Goal: Contribute content: Add original content to the website for others to see

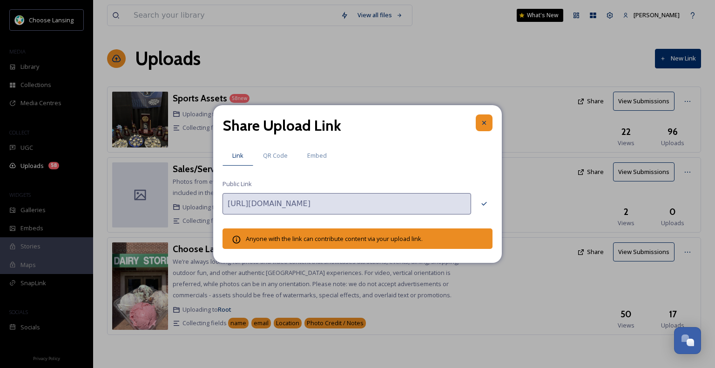
click at [484, 124] on icon at bounding box center [484, 122] width 7 height 7
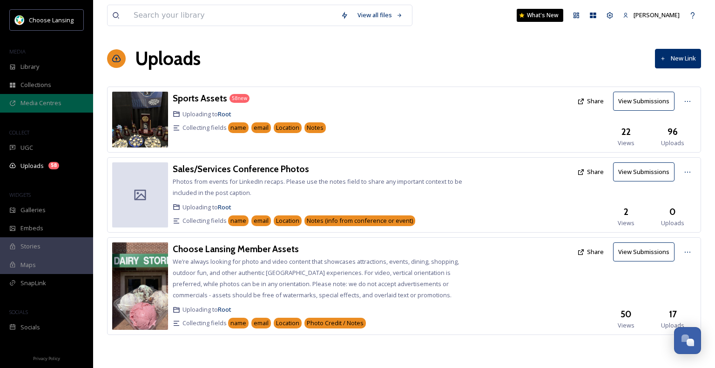
click at [35, 100] on span "Media Centres" at bounding box center [40, 103] width 41 height 9
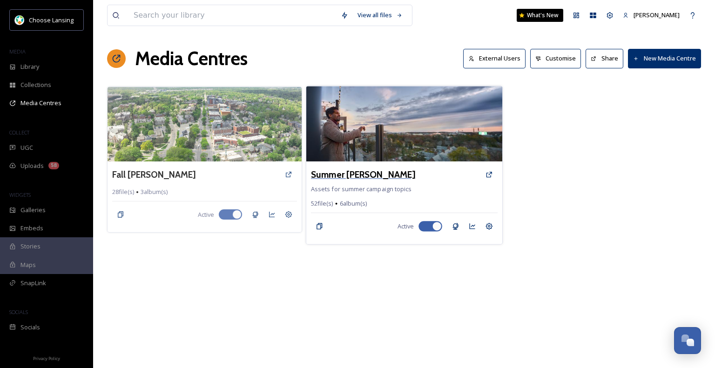
click at [358, 174] on h3 "Summer [PERSON_NAME]" at bounding box center [363, 175] width 104 height 14
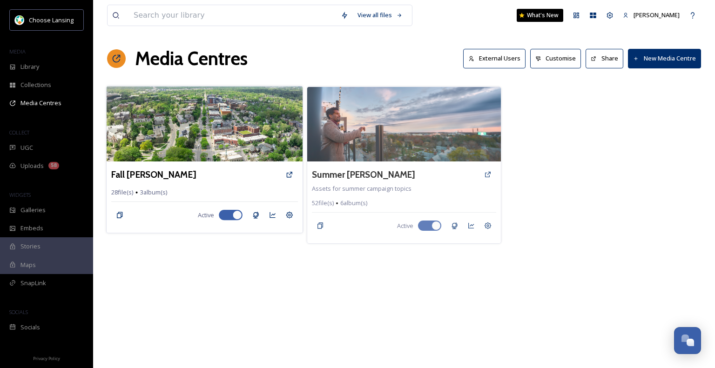
click at [161, 166] on div "Fall [PERSON_NAME]" at bounding box center [204, 174] width 187 height 17
click at [165, 176] on h3 "Fall [PERSON_NAME]" at bounding box center [153, 175] width 85 height 14
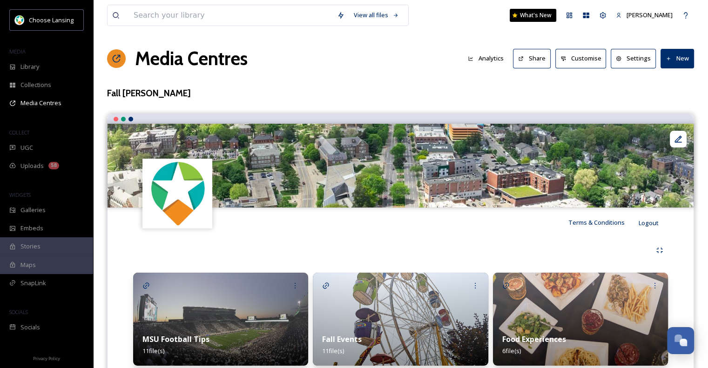
scroll to position [35, 0]
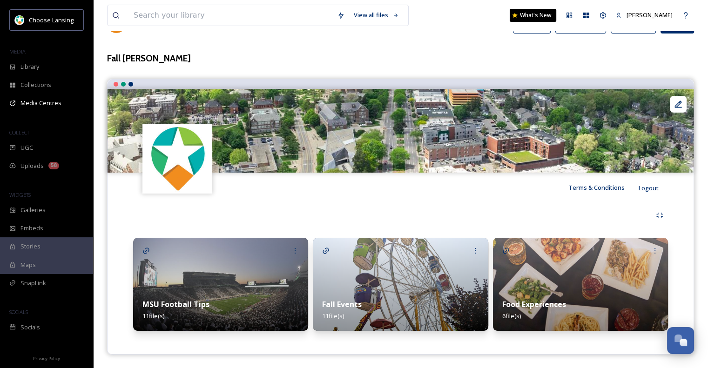
click at [563, 265] on img at bounding box center [580, 284] width 175 height 93
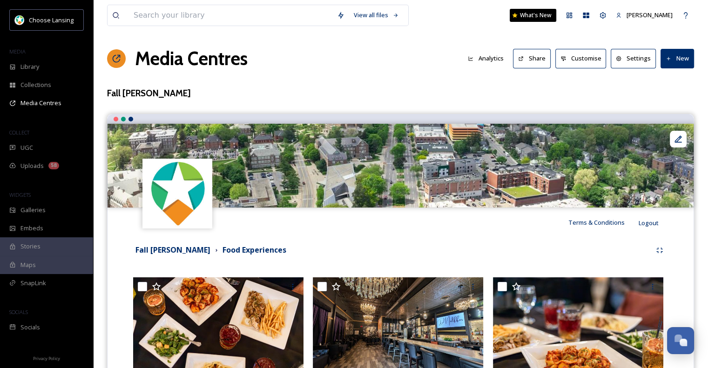
click at [683, 54] on button "New" at bounding box center [678, 58] width 34 height 19
click at [669, 87] on div "Add Files" at bounding box center [674, 80] width 40 height 18
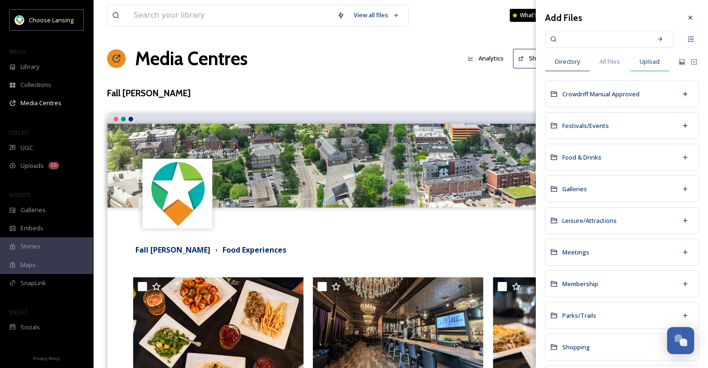
click at [640, 62] on span "Upload" at bounding box center [650, 61] width 20 height 9
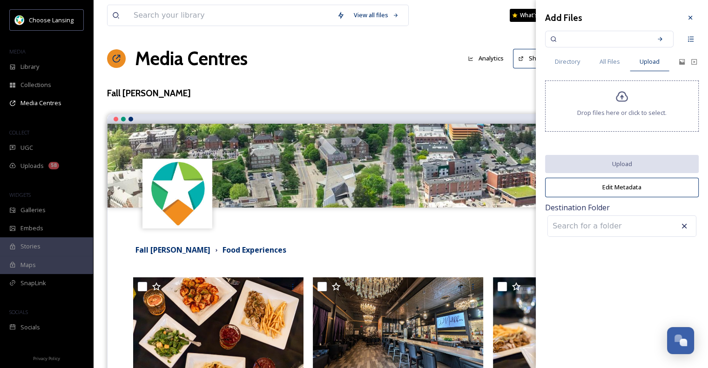
click at [621, 115] on span "Drop files here or click to select." at bounding box center [621, 112] width 89 height 9
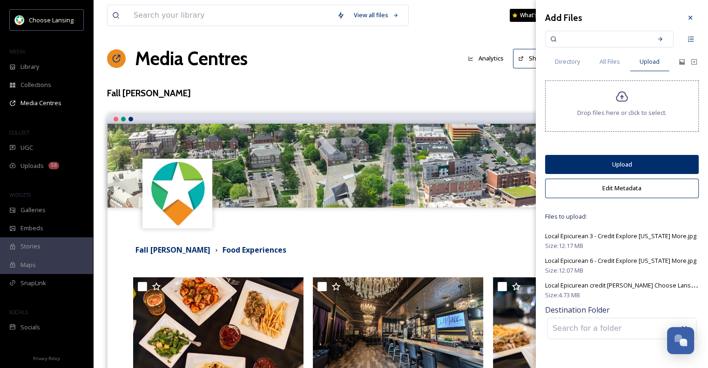
click at [623, 193] on button "Edit Metadata" at bounding box center [622, 188] width 154 height 19
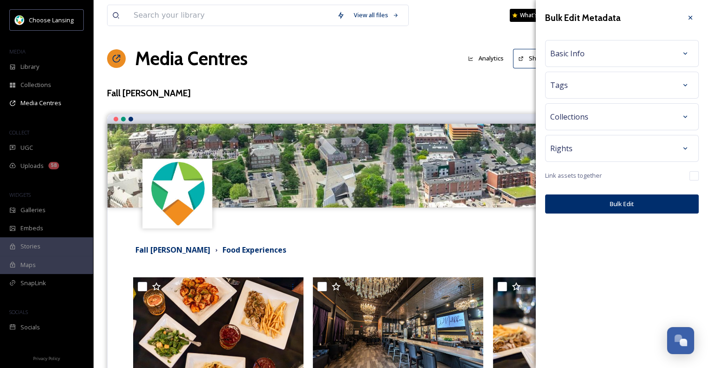
click at [645, 57] on div "Basic Info" at bounding box center [621, 53] width 143 height 17
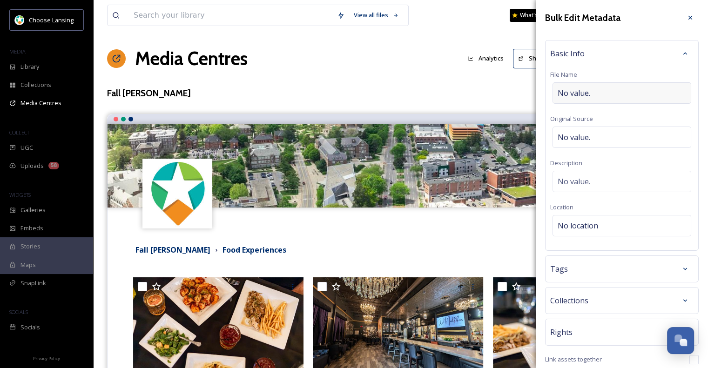
click at [619, 95] on div "No value." at bounding box center [622, 92] width 139 height 21
type input "Local Epicurean"
click at [586, 217] on div "No location" at bounding box center [622, 225] width 139 height 21
click at [586, 217] on input "To enrich screen reader interactions, please activate Accessibility in Grammarl…" at bounding box center [622, 226] width 138 height 20
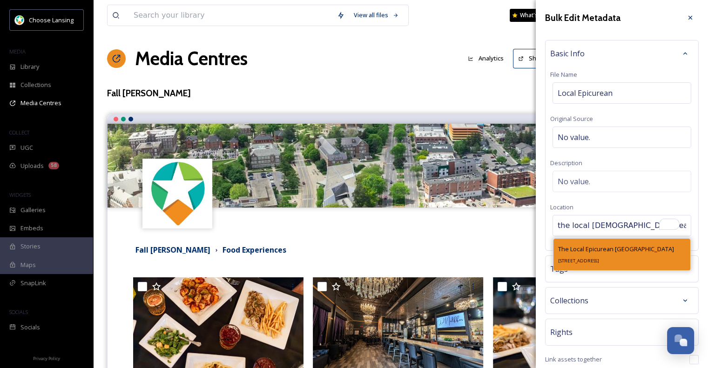
type input "the local [DEMOGRAPHIC_DATA] east"
click at [612, 252] on span "The Local Epicurean [GEOGRAPHIC_DATA]" at bounding box center [616, 249] width 116 height 8
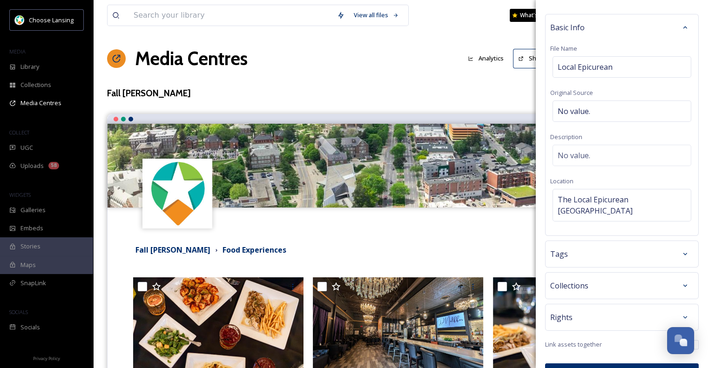
scroll to position [37, 0]
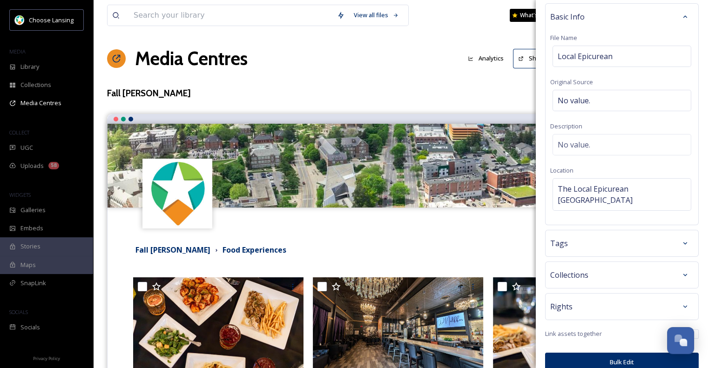
click at [624, 235] on div "Tags" at bounding box center [621, 243] width 143 height 17
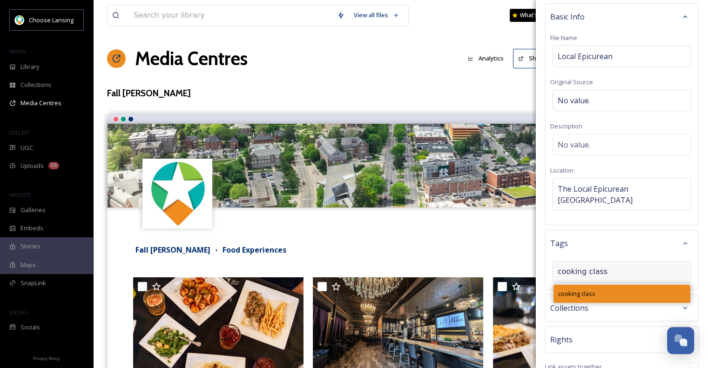
type input "cooking class"
click at [583, 286] on div "cooking class" at bounding box center [622, 294] width 137 height 18
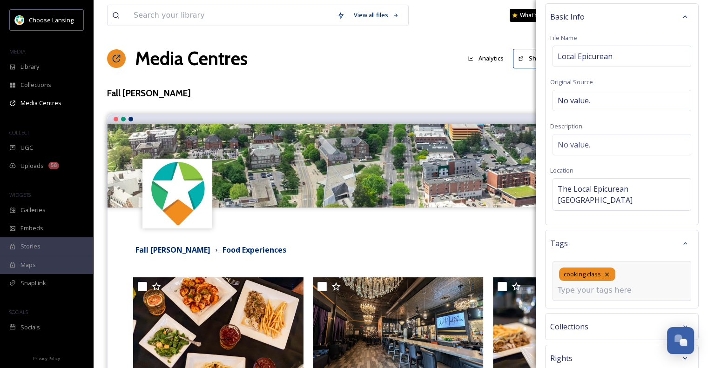
scroll to position [88, 0]
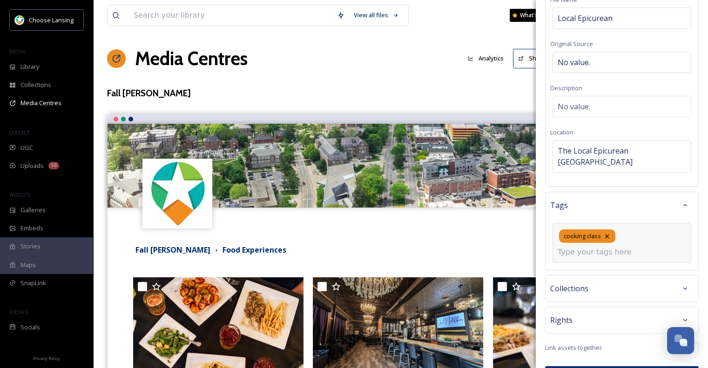
click at [596, 312] on div "Rights" at bounding box center [621, 320] width 143 height 17
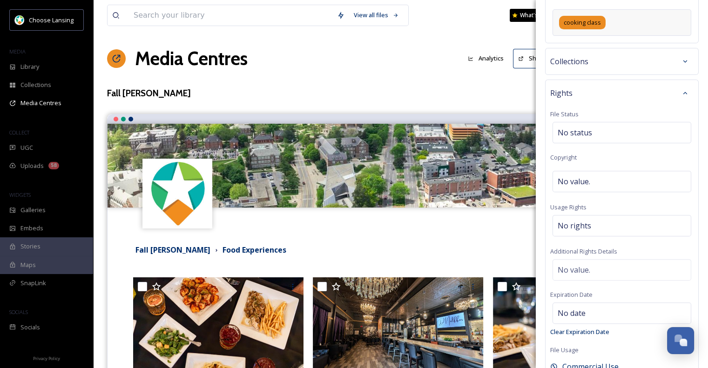
scroll to position [345, 0]
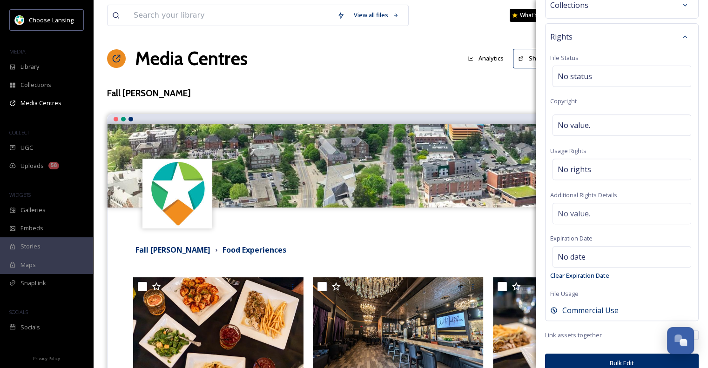
click at [598, 354] on button "Bulk Edit" at bounding box center [622, 363] width 154 height 19
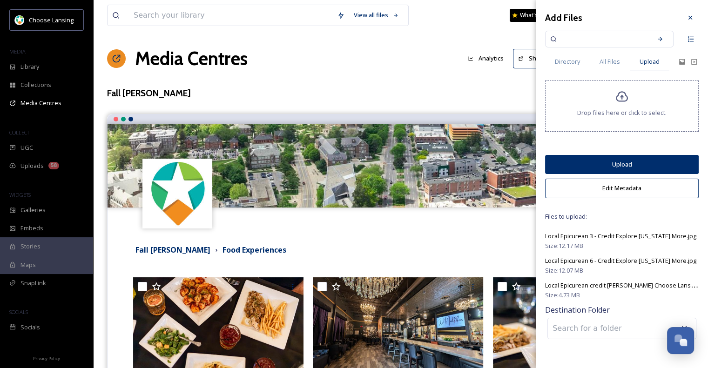
click at [630, 185] on button "Edit Metadata" at bounding box center [622, 188] width 154 height 19
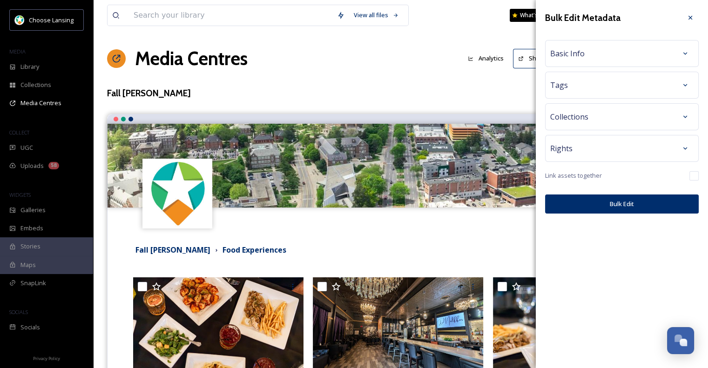
click at [656, 55] on div "Basic Info" at bounding box center [621, 53] width 143 height 17
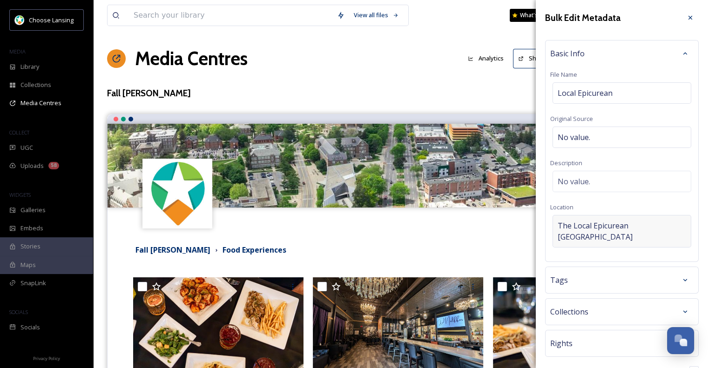
scroll to position [37, 0]
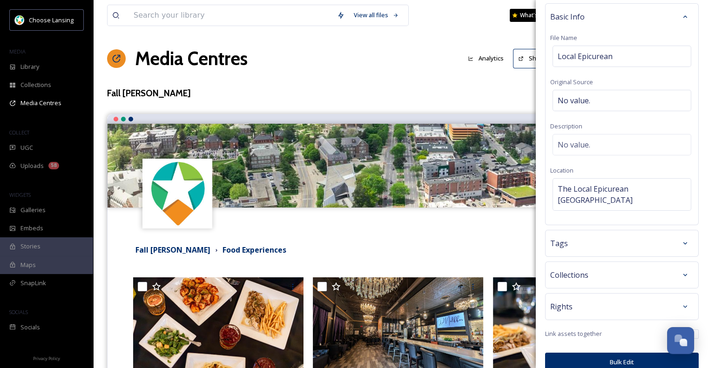
click at [594, 302] on div "Rights" at bounding box center [621, 306] width 143 height 17
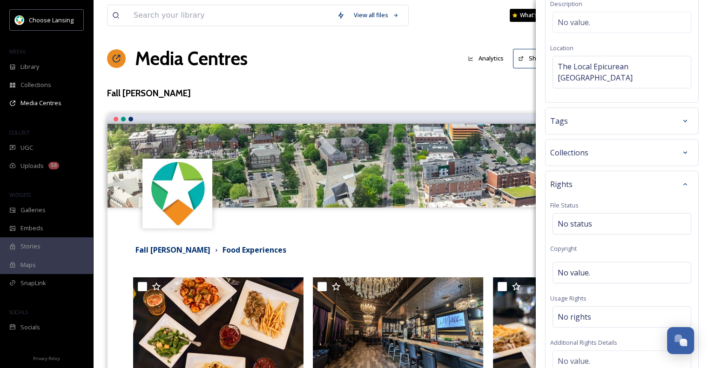
scroll to position [161, 0]
click at [597, 264] on div "No value." at bounding box center [622, 270] width 139 height 21
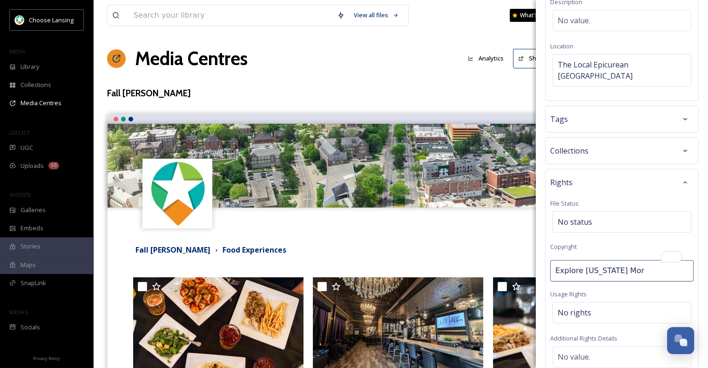
type input "Explore [US_STATE] More"
click at [584, 305] on div "No rights" at bounding box center [622, 312] width 139 height 21
click at [584, 307] on input at bounding box center [606, 317] width 102 height 20
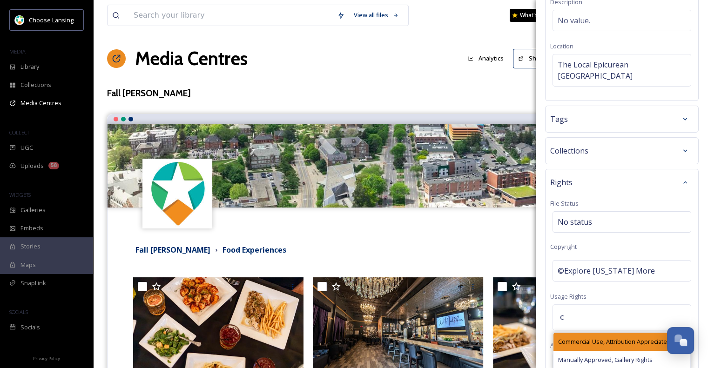
type input "c"
click at [585, 338] on span "Commercial Use, Attribution Appreciated" at bounding box center [614, 342] width 113 height 9
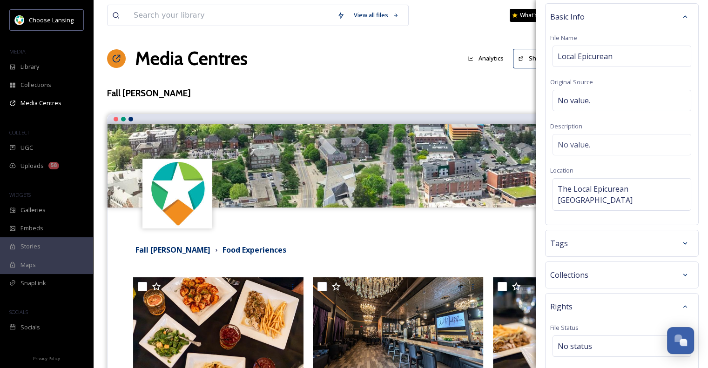
scroll to position [0, 0]
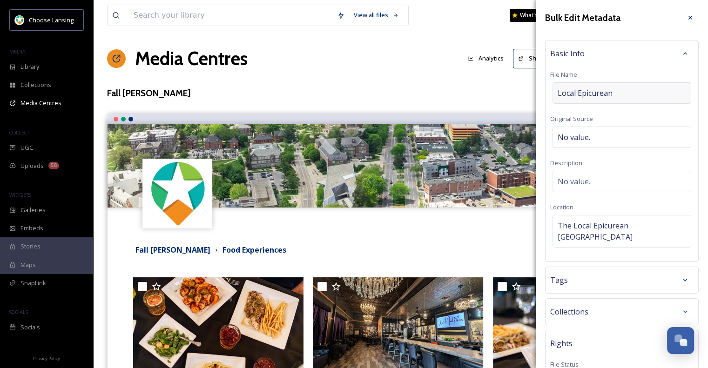
click at [638, 98] on div "Local Epicurean" at bounding box center [622, 92] width 139 height 21
type input "Local Epicurean Credit Explore [US_STATE] More"
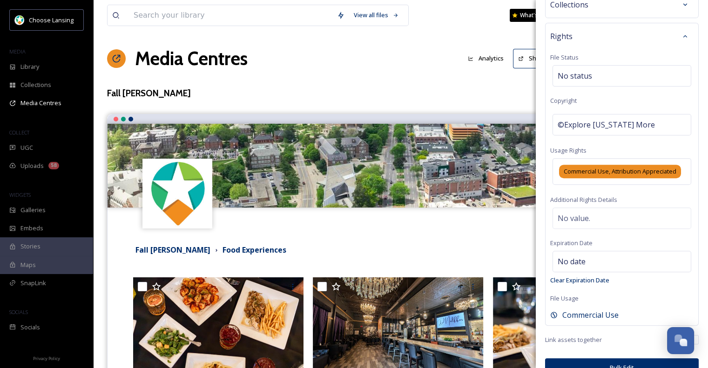
scroll to position [332, 0]
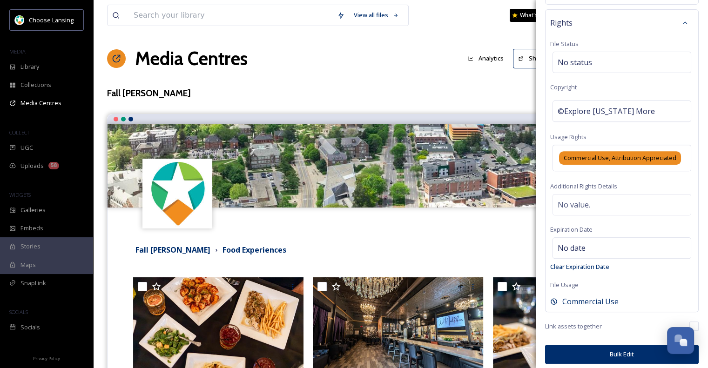
click at [601, 347] on button "Bulk Edit" at bounding box center [622, 354] width 154 height 19
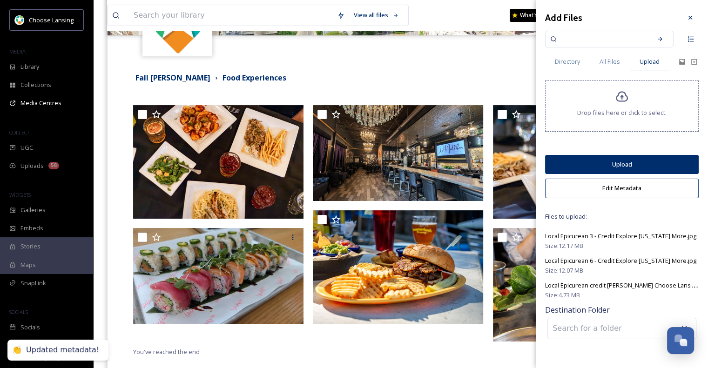
scroll to position [173, 0]
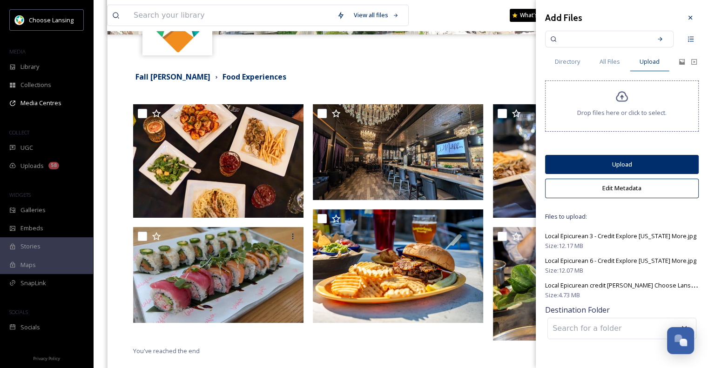
click at [590, 331] on input at bounding box center [599, 328] width 102 height 20
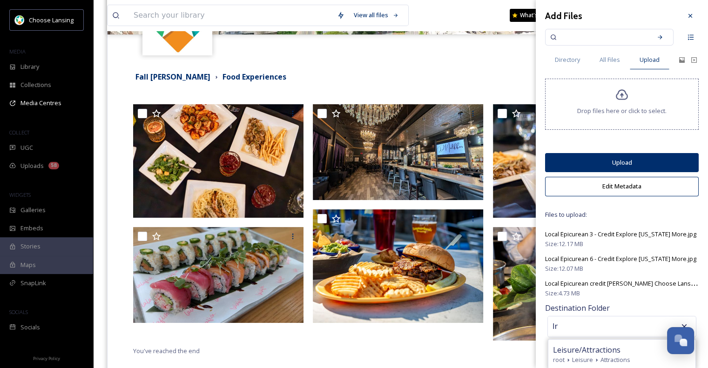
type input "l"
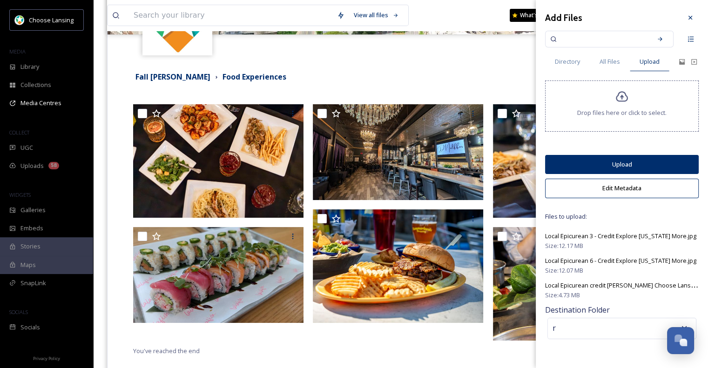
scroll to position [0, 0]
type input "r"
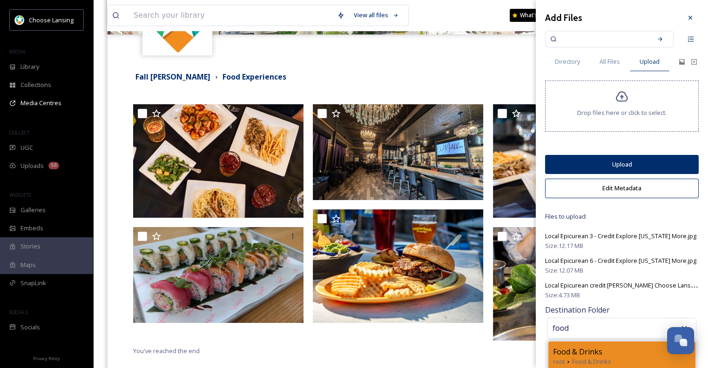
click at [600, 359] on span "Food & Drinks" at bounding box center [591, 362] width 39 height 9
type input "Food & Drinks"
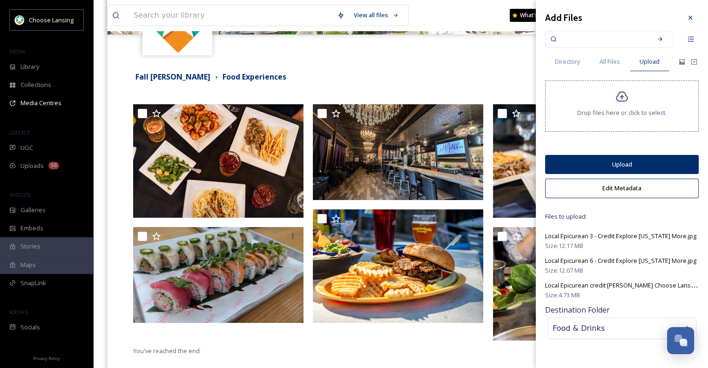
scroll to position [194, 0]
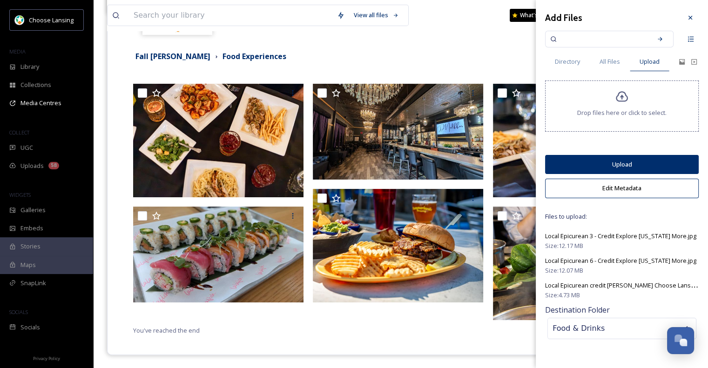
click at [626, 161] on button "Upload" at bounding box center [622, 164] width 154 height 19
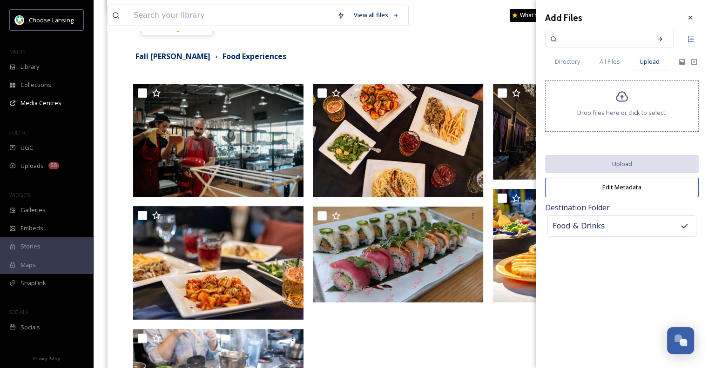
click at [492, 325] on div at bounding box center [400, 266] width 535 height 364
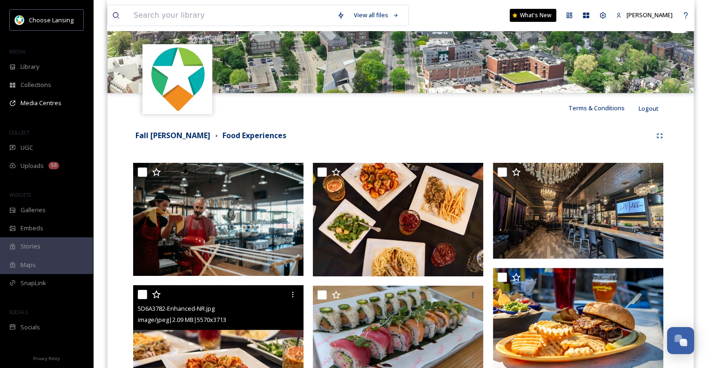
scroll to position [108, 0]
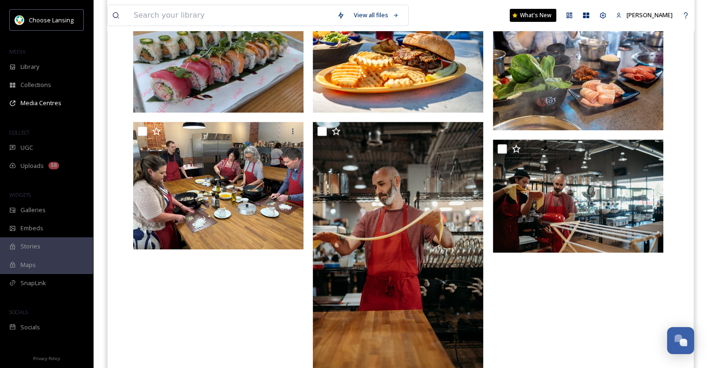
scroll to position [384, 0]
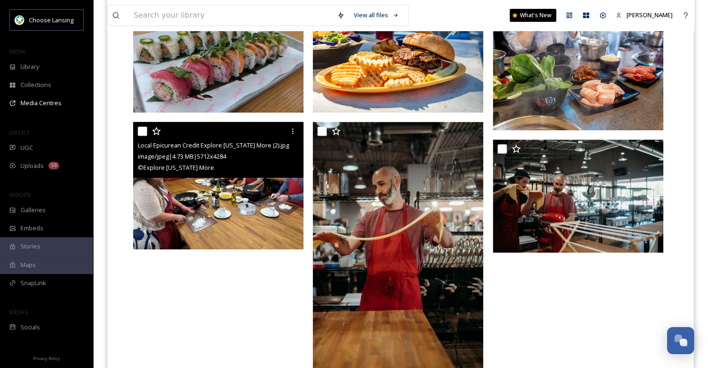
click at [205, 197] on img at bounding box center [218, 186] width 170 height 128
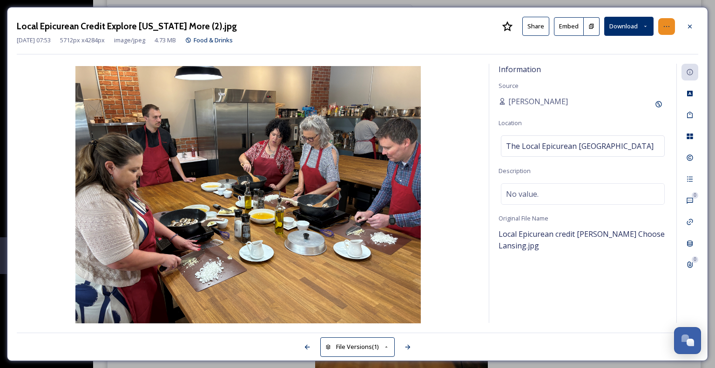
click at [665, 26] on icon at bounding box center [666, 26] width 7 height 7
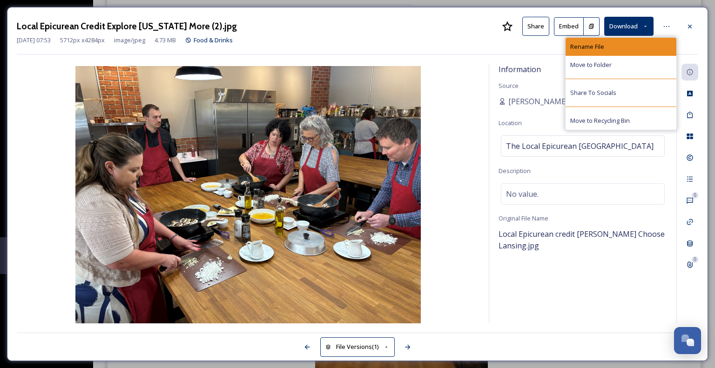
click at [591, 47] on span "Rename File" at bounding box center [587, 46] width 34 height 9
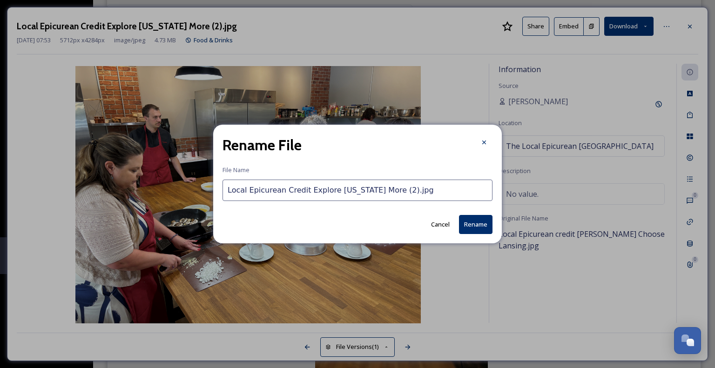
click at [317, 190] on input "Local Epicurean Credit Explore Michigan More (2).jpg" at bounding box center [358, 190] width 270 height 21
drag, startPoint x: 317, startPoint y: 190, endPoint x: 375, endPoint y: 186, distance: 58.3
click at [375, 186] on input "Local Epicurean Credit Explore Michigan More (2).jpg" at bounding box center [358, 190] width 270 height 21
drag, startPoint x: 365, startPoint y: 190, endPoint x: 356, endPoint y: 190, distance: 8.8
click at [356, 190] on input "Local Epicurean Credit Choose Lansing (2).jpg" at bounding box center [358, 190] width 270 height 21
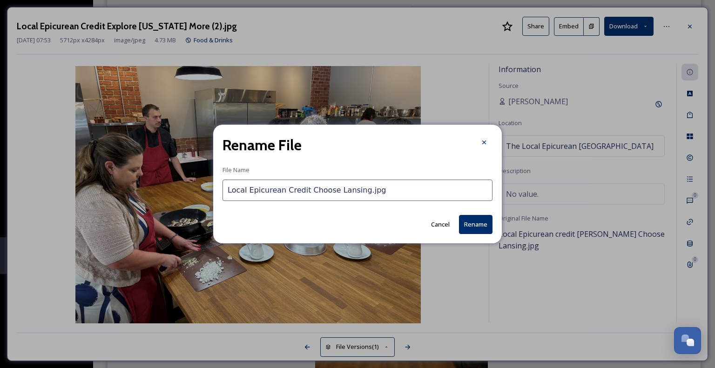
click at [318, 195] on input "Local Epicurean Credit Choose Lansing.jpg" at bounding box center [358, 190] width 270 height 21
drag, startPoint x: 318, startPoint y: 195, endPoint x: 339, endPoint y: 193, distance: 21.5
click at [339, 193] on input "Local Epicurean Credit Choose Lansing.jpg" at bounding box center [358, 190] width 270 height 21
type input "Local Epicurean Credit Melissa Nay.jpg"
click at [482, 222] on button "Rename" at bounding box center [476, 224] width 34 height 19
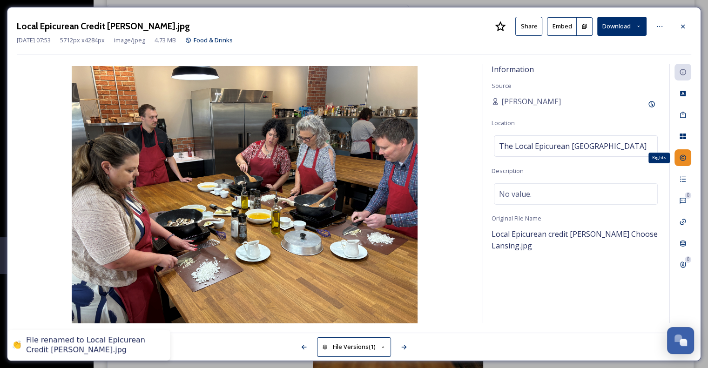
click at [690, 156] on div "Rights" at bounding box center [683, 157] width 17 height 17
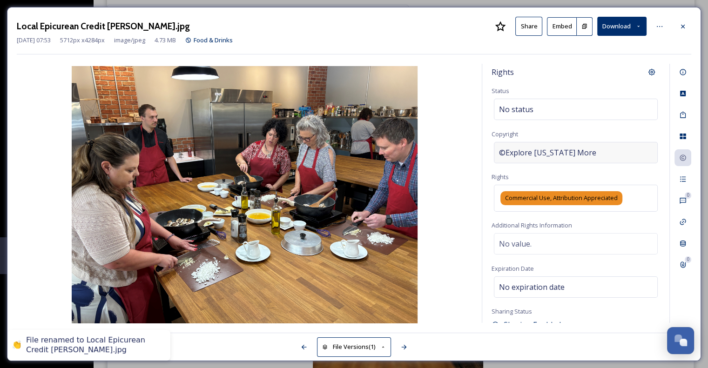
click at [541, 152] on span "©Explore [US_STATE] More" at bounding box center [547, 152] width 97 height 11
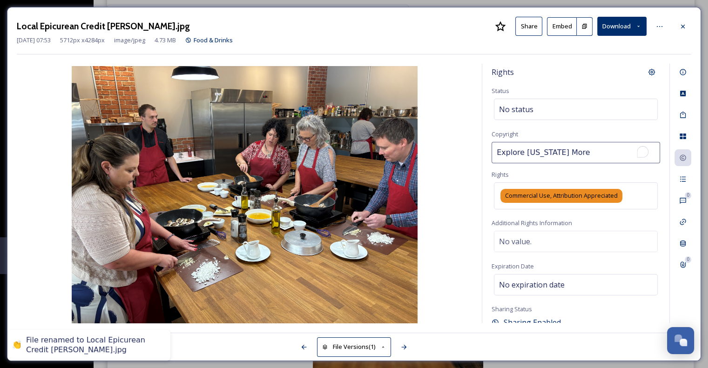
click at [541, 152] on input "Explore [US_STATE] More" at bounding box center [576, 152] width 169 height 21
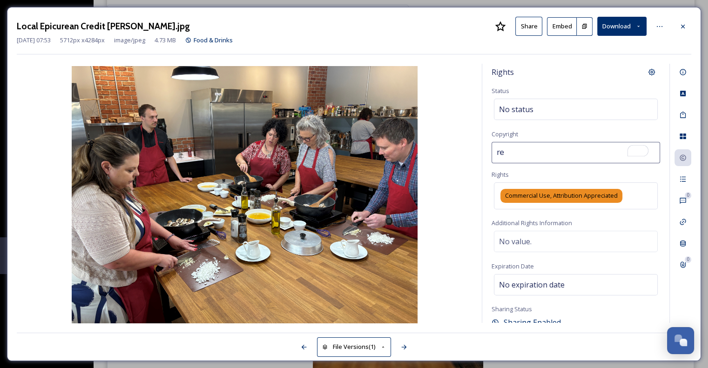
type input "e"
click at [473, 41] on div "Sep 05 2025 07:53 5712 px x 4284 px image/jpeg 4.73 MB Food & Drinks" at bounding box center [354, 40] width 675 height 9
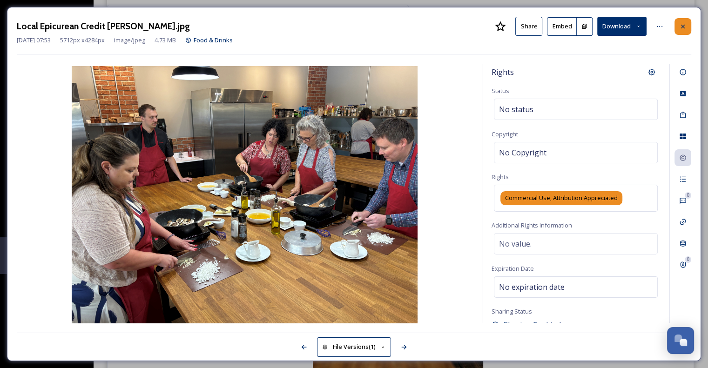
click at [682, 29] on icon at bounding box center [682, 26] width 7 height 7
